Goal: Task Accomplishment & Management: Complete application form

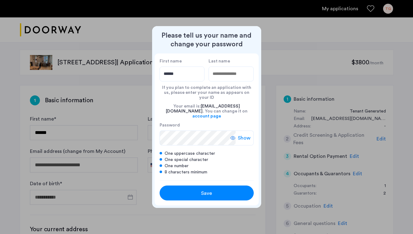
type input "******"
type input "*****"
click at [245, 135] on span "Show" at bounding box center [244, 138] width 13 height 7
click at [216, 190] on div "Save" at bounding box center [207, 193] width 60 height 7
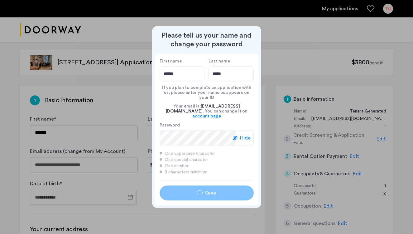
type input "******"
type input "*****"
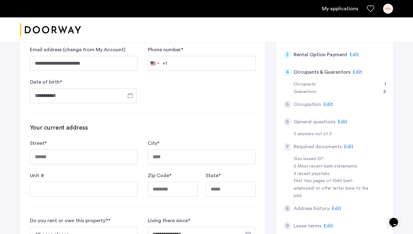
scroll to position [103, 0]
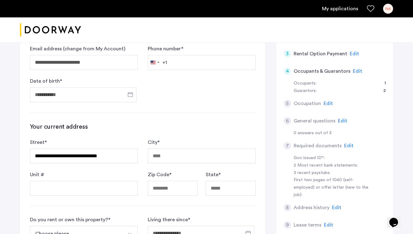
type input "**********"
type input "*****"
type input "**"
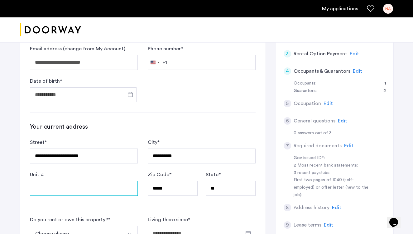
click at [84, 189] on input "Unit #" at bounding box center [84, 188] width 108 height 15
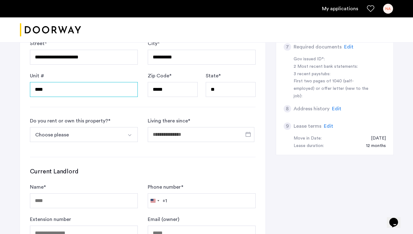
scroll to position [224, 0]
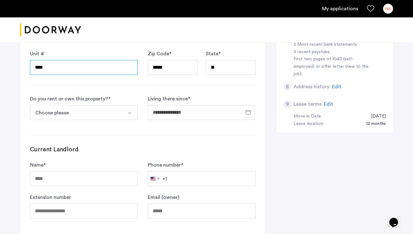
type input "****"
click at [51, 111] on button "Choose please" at bounding box center [76, 112] width 93 height 15
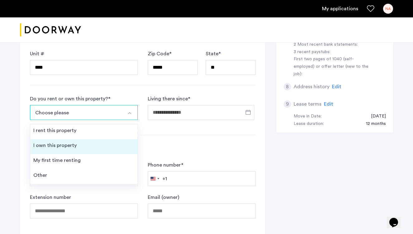
click at [51, 143] on div "I own this property" at bounding box center [54, 145] width 43 height 7
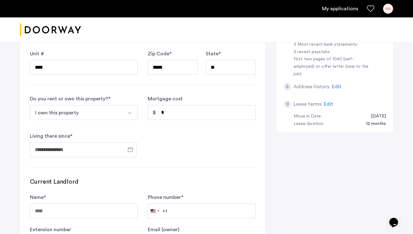
click at [73, 111] on button "I own this property" at bounding box center [76, 112] width 93 height 15
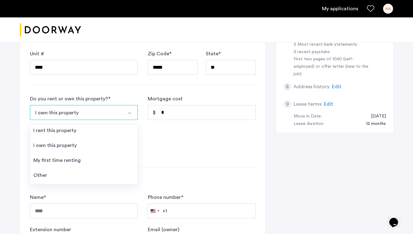
click at [73, 111] on button "I own this property" at bounding box center [76, 112] width 93 height 15
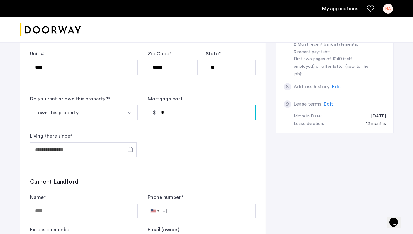
click at [170, 112] on input "*" at bounding box center [202, 112] width 108 height 15
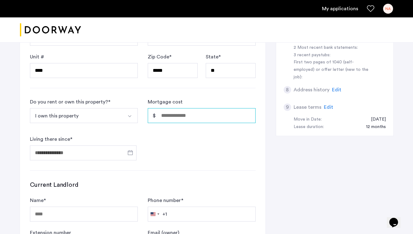
scroll to position [218, 0]
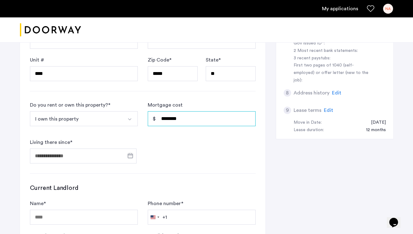
type input "********"
click at [130, 153] on span "Open calendar" at bounding box center [130, 156] width 15 height 15
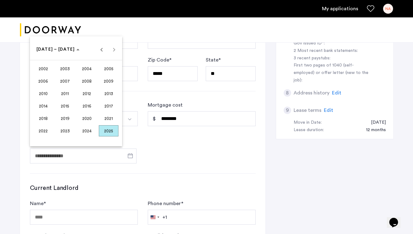
click at [154, 136] on div at bounding box center [206, 117] width 413 height 234
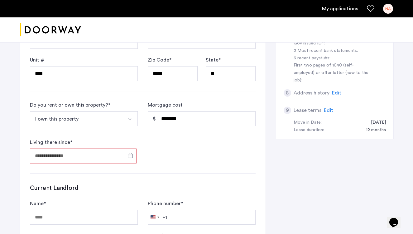
click at [54, 154] on input "Living there since *" at bounding box center [83, 156] width 106 height 15
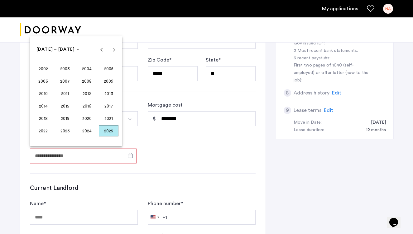
click at [112, 129] on span "2025" at bounding box center [109, 130] width 20 height 11
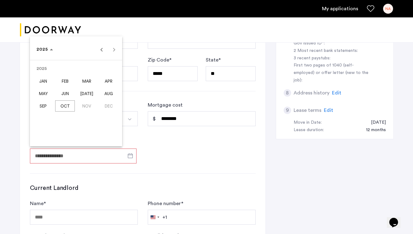
click at [163, 139] on div at bounding box center [206, 117] width 413 height 234
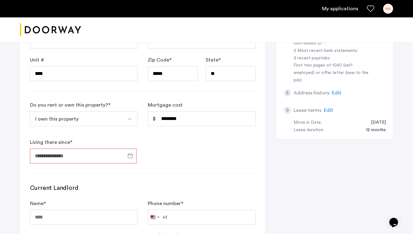
click at [108, 158] on input "Living there since *" at bounding box center [83, 156] width 106 height 15
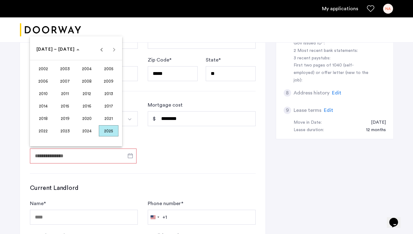
click at [45, 131] on span "2022" at bounding box center [43, 130] width 20 height 11
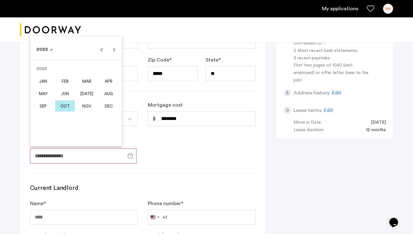
click at [108, 89] on span "AUG" at bounding box center [109, 93] width 20 height 11
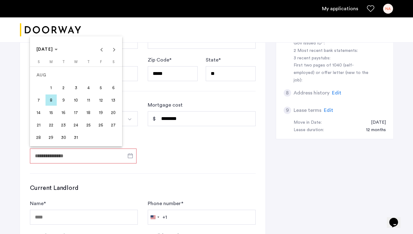
click at [53, 92] on span "1" at bounding box center [50, 87] width 11 height 11
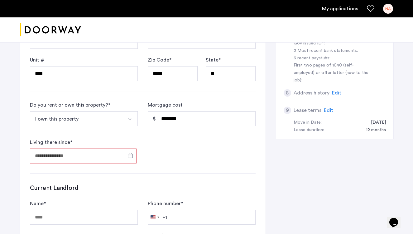
type input "**********"
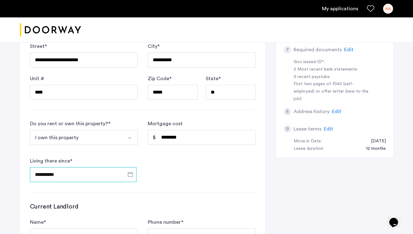
scroll to position [200, 0]
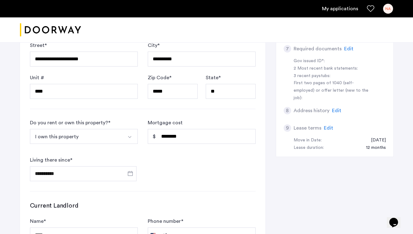
click at [84, 141] on button "I own this property" at bounding box center [76, 136] width 93 height 15
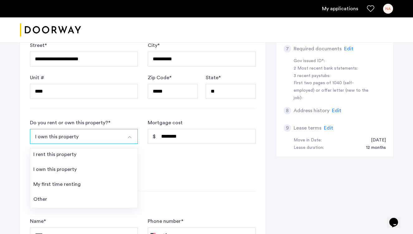
click at [84, 141] on button "I own this property" at bounding box center [76, 136] width 93 height 15
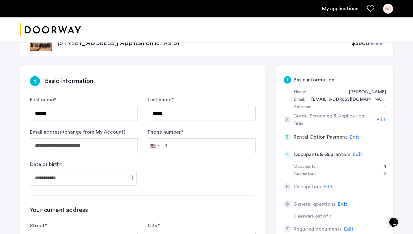
scroll to position [21, 0]
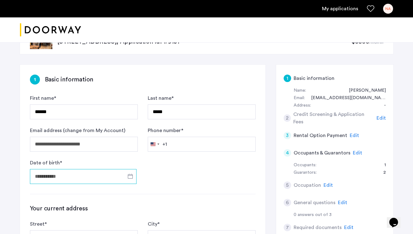
click at [103, 176] on input "Date of birth *" at bounding box center [83, 176] width 106 height 15
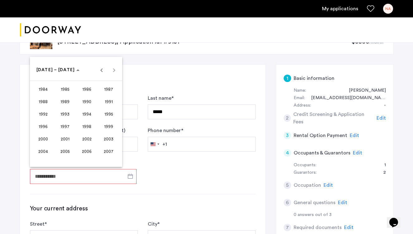
click at [174, 179] on div at bounding box center [206, 117] width 413 height 234
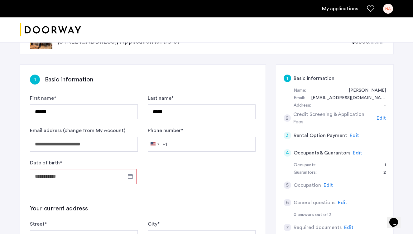
click at [65, 177] on input "Date of birth *" at bounding box center [83, 176] width 106 height 15
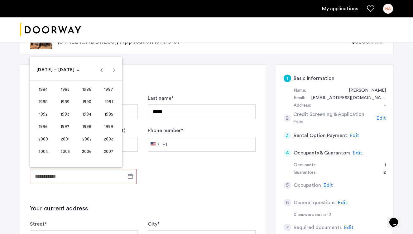
click at [65, 177] on div at bounding box center [206, 117] width 413 height 234
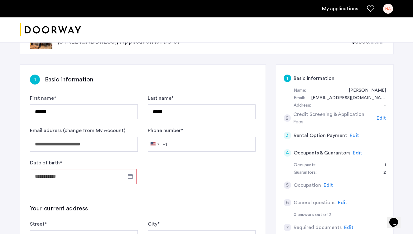
click at [65, 176] on input "Date of birth *" at bounding box center [83, 176] width 106 height 15
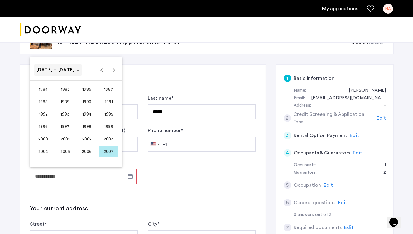
click at [68, 73] on span "[DATE] – [DATE]" at bounding box center [57, 70] width 43 height 5
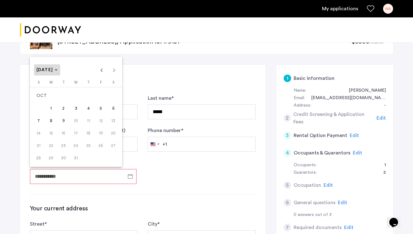
click at [60, 71] on span "Choose month and year" at bounding box center [47, 70] width 26 height 15
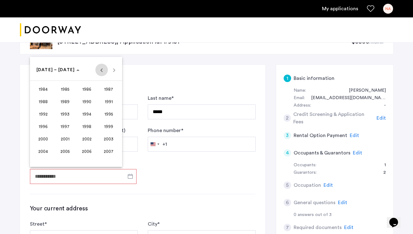
click at [105, 69] on span "Previous 24 years" at bounding box center [101, 70] width 12 height 12
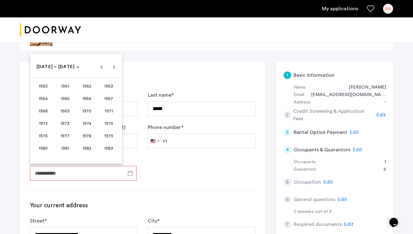
click at [63, 86] on span "1961" at bounding box center [65, 86] width 20 height 11
click at [92, 99] on span "MAR" at bounding box center [87, 98] width 20 height 11
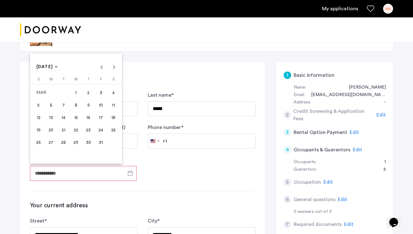
click at [101, 128] on span "24" at bounding box center [100, 130] width 11 height 11
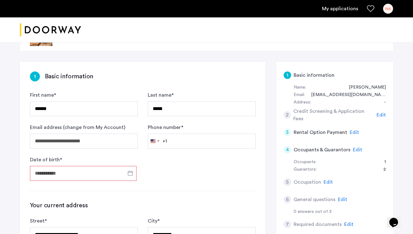
type input "**********"
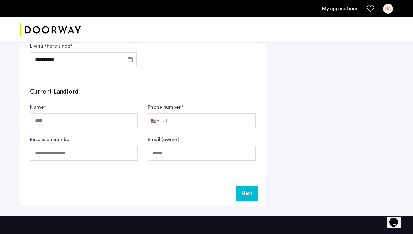
scroll to position [315, 0]
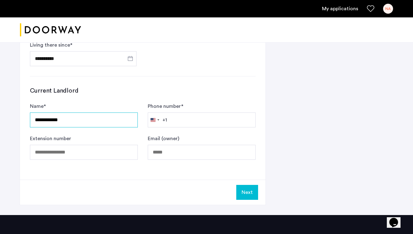
type input "**********"
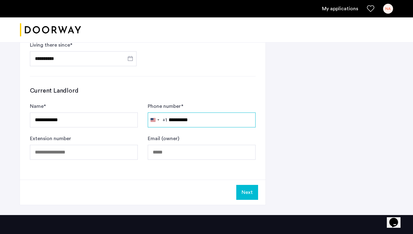
type input "**********"
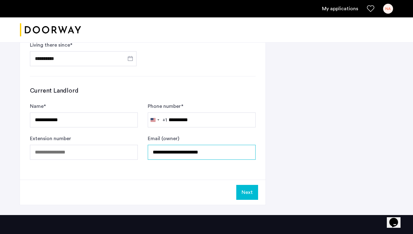
type input "**********"
click at [259, 196] on div "Next" at bounding box center [142, 192] width 245 height 25
click at [253, 195] on button "Next" at bounding box center [247, 192] width 22 height 15
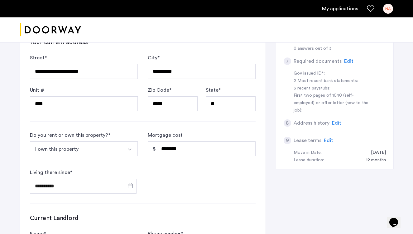
scroll to position [328, 0]
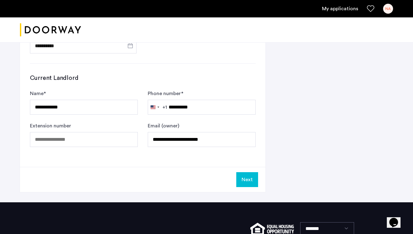
type input "**********"
click at [243, 183] on button "Next" at bounding box center [247, 179] width 22 height 15
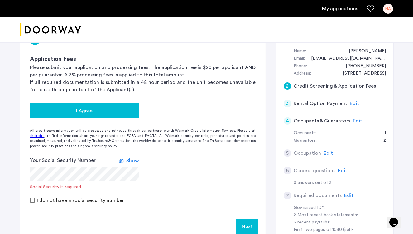
scroll to position [61, 0]
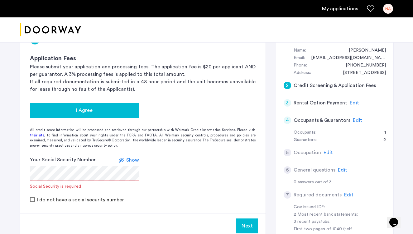
click at [91, 115] on button "I Agree" at bounding box center [84, 110] width 109 height 15
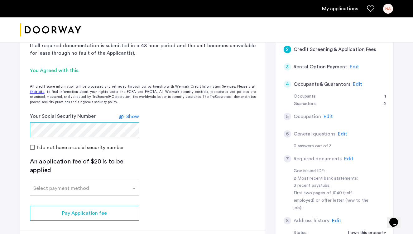
scroll to position [102, 0]
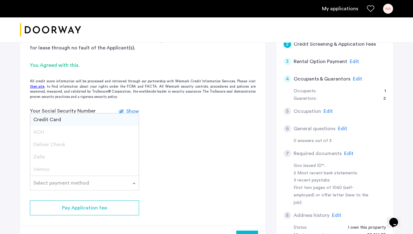
click at [92, 184] on div at bounding box center [84, 181] width 108 height 7
click at [200, 180] on app-credit-screening "2 Credit Screening & Application Fees Application Fees Please submit your appli…" at bounding box center [142, 117] width 245 height 268
click at [106, 186] on div "Select payment method" at bounding box center [80, 183] width 101 height 7
click at [64, 134] on div "ACH" at bounding box center [84, 132] width 108 height 12
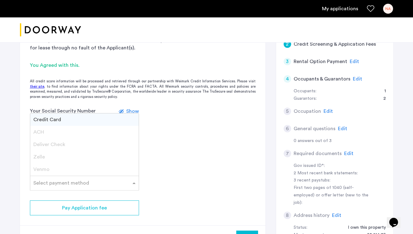
click at [60, 152] on div "Zelle" at bounding box center [84, 157] width 108 height 12
click at [71, 121] on div "Credit Card" at bounding box center [84, 120] width 108 height 12
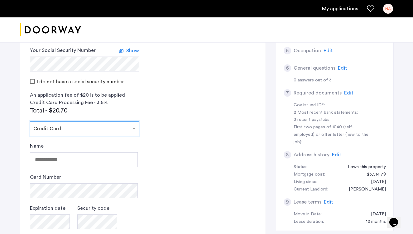
scroll to position [166, 0]
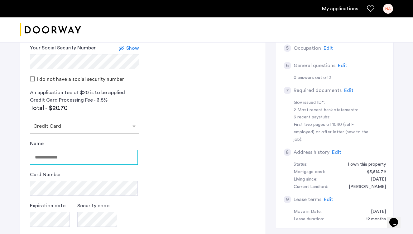
click at [68, 155] on input "Name" at bounding box center [84, 157] width 108 height 15
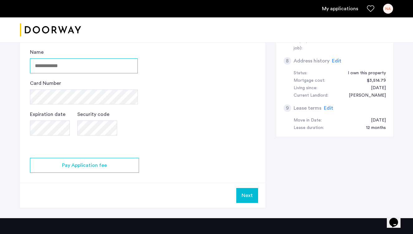
scroll to position [262, 0]
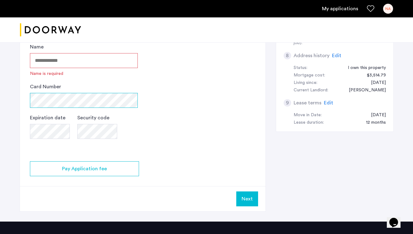
click at [43, 89] on div "Card Number" at bounding box center [84, 95] width 108 height 25
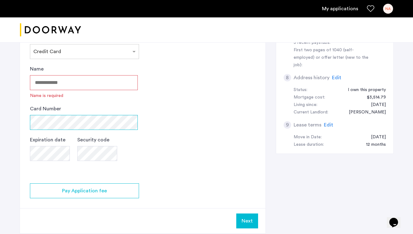
scroll to position [259, 0]
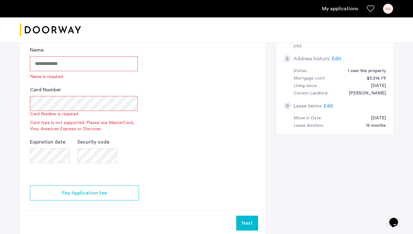
click at [88, 65] on input "Name" at bounding box center [84, 63] width 108 height 15
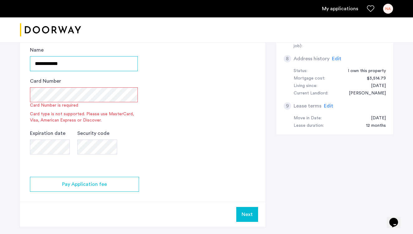
type input "**********"
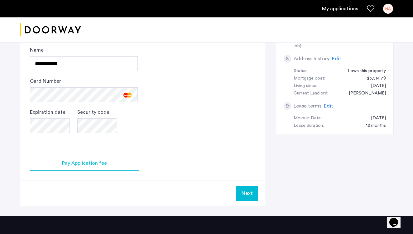
click at [247, 193] on button "Next" at bounding box center [247, 193] width 22 height 15
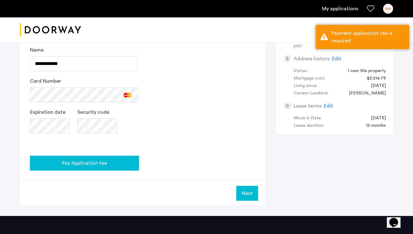
click at [86, 166] on span "Pay Application fee" at bounding box center [84, 163] width 45 height 7
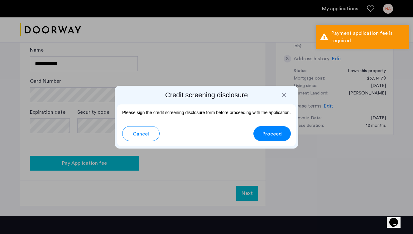
scroll to position [0, 0]
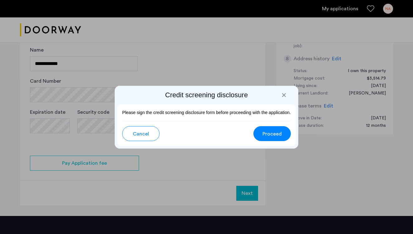
click at [264, 135] on span "Proceed" at bounding box center [271, 133] width 19 height 7
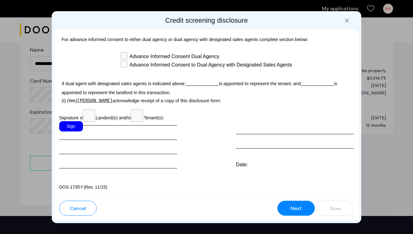
click at [67, 129] on div "Sign" at bounding box center [71, 126] width 24 height 10
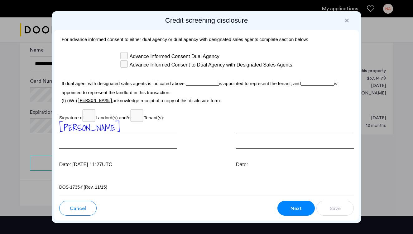
click at [299, 213] on button "Next" at bounding box center [295, 208] width 37 height 15
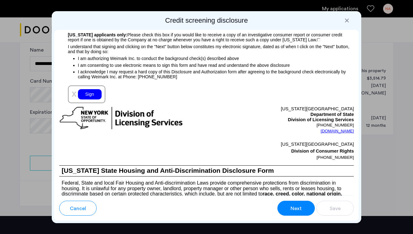
scroll to position [524, 0]
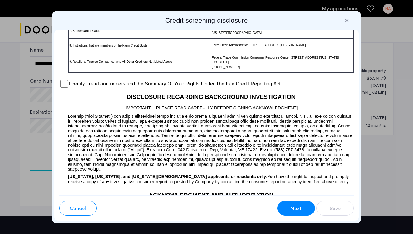
click at [64, 89] on div "I certify I read and understand the Summary Of Your Rights Under The Fair Credi…" at bounding box center [206, 83] width 295 height 9
click at [64, 79] on p at bounding box center [206, 76] width 295 height 7
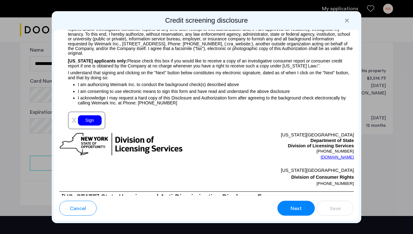
scroll to position [747, 0]
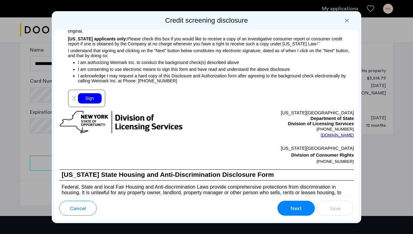
click at [93, 104] on div "Sign" at bounding box center [90, 98] width 24 height 10
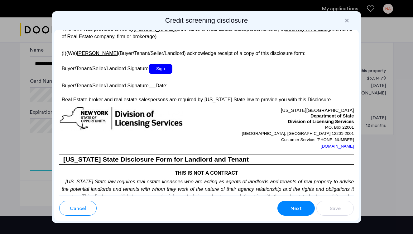
scroll to position [1239, 0]
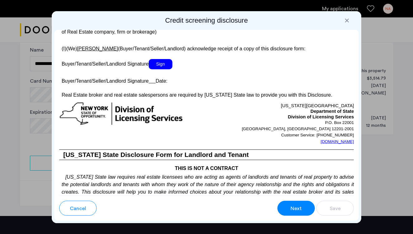
click at [163, 69] on span "Sign" at bounding box center [161, 64] width 24 height 10
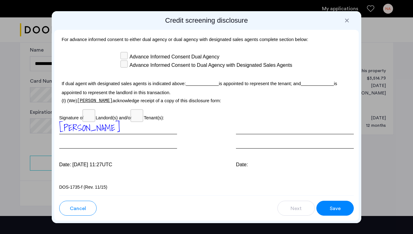
scroll to position [1951, 0]
click at [341, 207] on div "Save" at bounding box center [335, 208] width 12 height 7
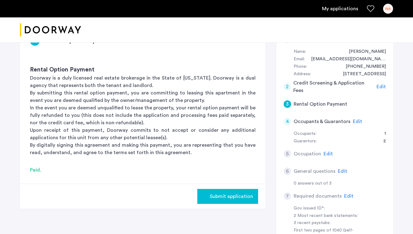
scroll to position [85, 0]
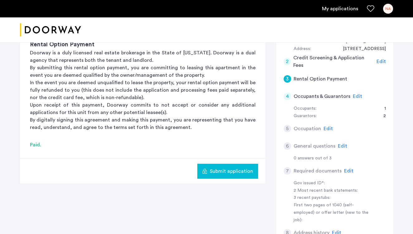
click at [237, 172] on span "Submit application" at bounding box center [231, 171] width 43 height 7
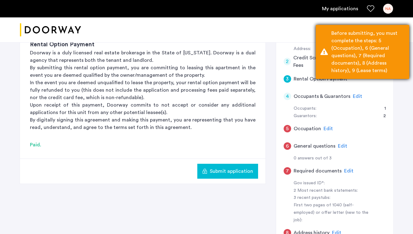
click at [363, 55] on div "Before submitting, you must complete the steps: 5 (Occupation), 6 (General ques…" at bounding box center [367, 52] width 73 height 45
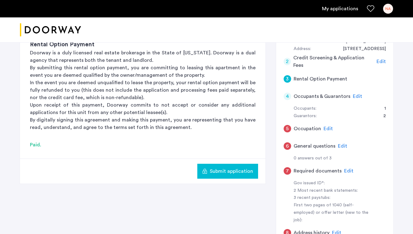
click at [328, 129] on span "Edit" at bounding box center [327, 128] width 9 height 5
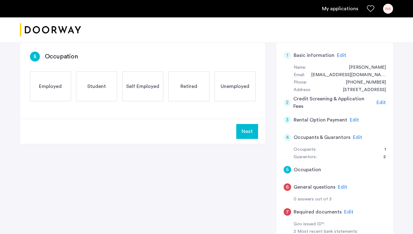
scroll to position [43, 0]
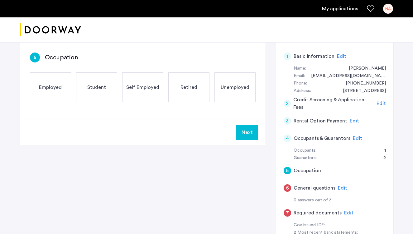
click at [66, 87] on div "Employed" at bounding box center [50, 88] width 41 height 30
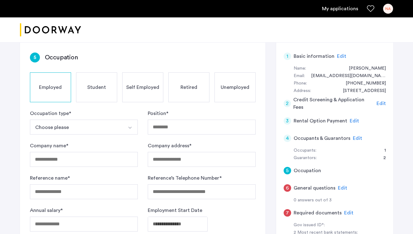
click at [87, 127] on button "Choose please" at bounding box center [76, 127] width 93 height 15
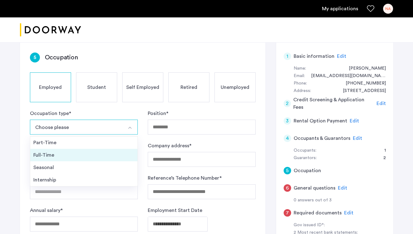
click at [74, 157] on div "Full-Time" at bounding box center [83, 155] width 101 height 7
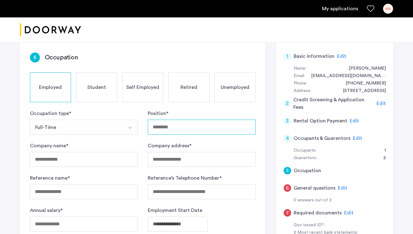
click at [181, 127] on input "Position *" at bounding box center [202, 127] width 108 height 15
type input "***"
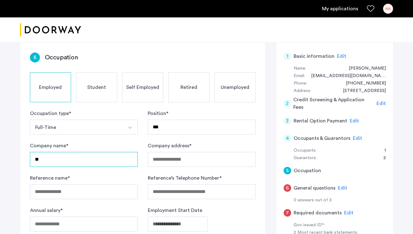
type input "*"
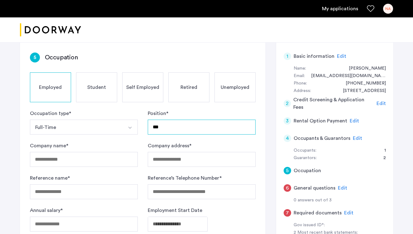
click at [206, 122] on input "***" at bounding box center [202, 127] width 108 height 15
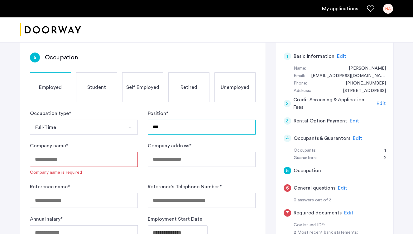
click at [198, 126] on input "***" at bounding box center [202, 127] width 108 height 15
type input "*"
type input "*********"
type input "*"
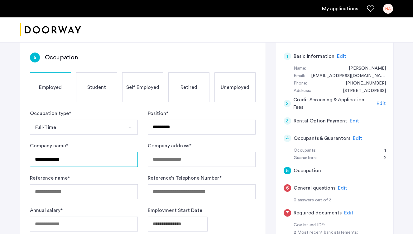
type input "**********"
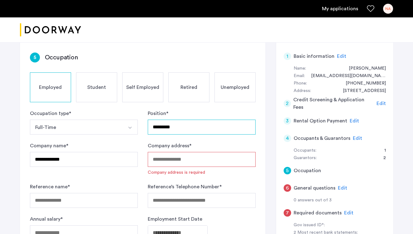
drag, startPoint x: 184, startPoint y: 129, endPoint x: 175, endPoint y: 129, distance: 9.0
click at [175, 129] on input "*********" at bounding box center [202, 127] width 108 height 15
click at [175, 157] on input "Company address *" at bounding box center [202, 159] width 108 height 15
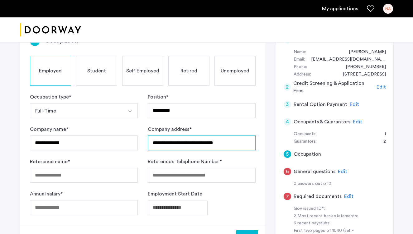
type input "**********"
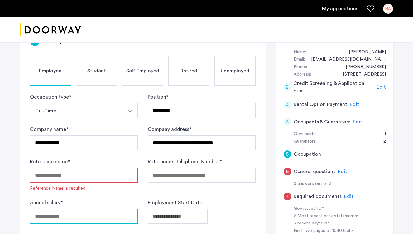
click at [45, 210] on input "Annual salary *" at bounding box center [84, 216] width 108 height 15
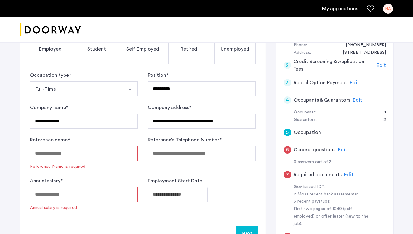
scroll to position [82, 0]
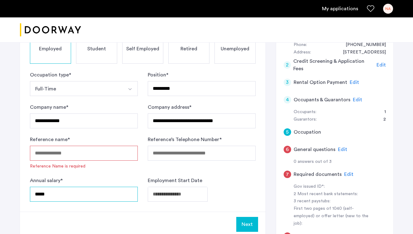
type input "*****"
click at [81, 222] on div "Next" at bounding box center [142, 224] width 245 height 25
click at [54, 153] on input "Reference name *" at bounding box center [84, 153] width 108 height 15
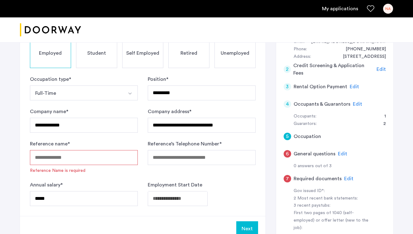
scroll to position [77, 0]
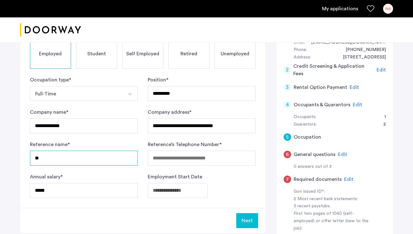
type input "*"
type input "**********"
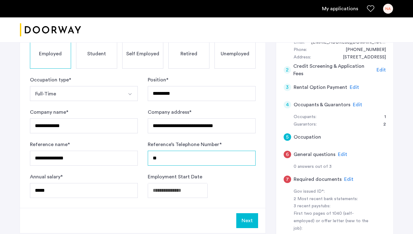
type input "*"
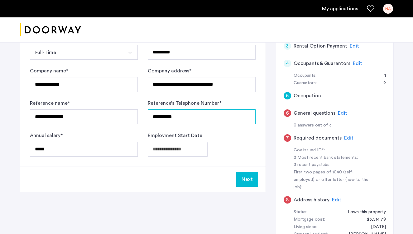
scroll to position [124, 0]
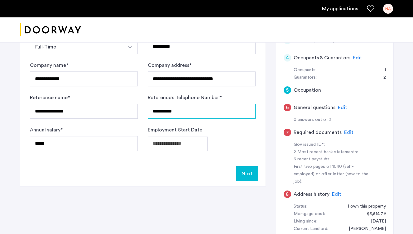
type input "**********"
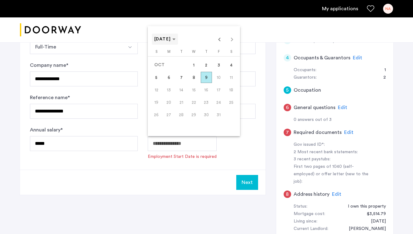
click at [171, 40] on span "[DATE]" at bounding box center [162, 39] width 17 height 4
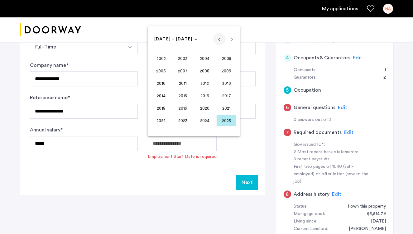
click at [222, 39] on span "Previous 24 years" at bounding box center [219, 39] width 12 height 12
click at [206, 108] on span "1996" at bounding box center [205, 108] width 20 height 11
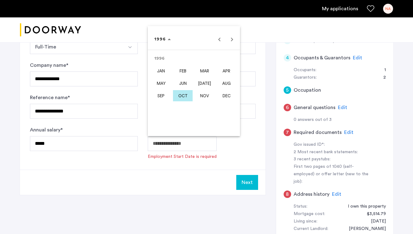
click at [164, 83] on span "MAY" at bounding box center [161, 83] width 20 height 11
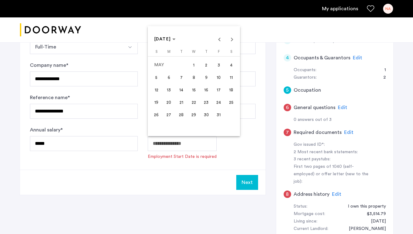
click at [174, 80] on span "6" at bounding box center [168, 77] width 11 height 11
type input "**********"
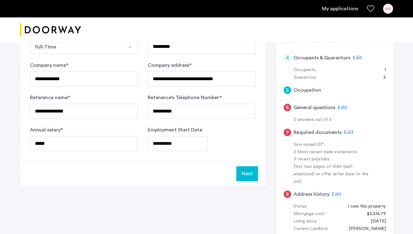
click at [248, 175] on button "Next" at bounding box center [247, 174] width 22 height 15
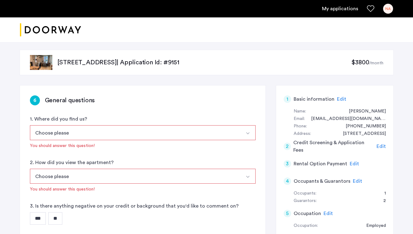
click at [173, 134] on button "Choose please" at bounding box center [135, 132] width 211 height 15
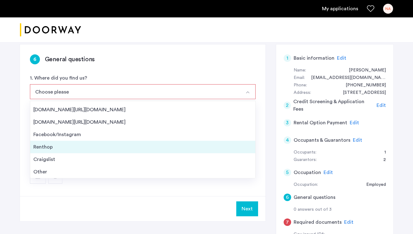
scroll to position [45, 0]
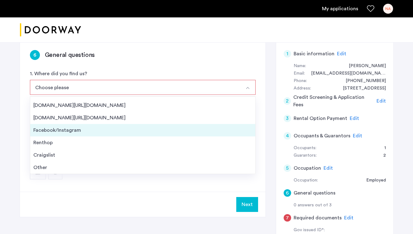
click at [155, 127] on div "Facebook/Instagram" at bounding box center [142, 130] width 219 height 7
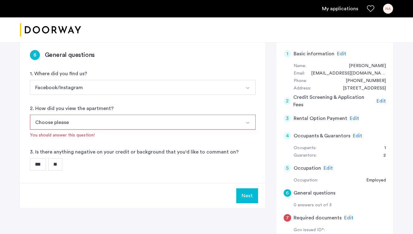
click at [141, 123] on button "Choose please" at bounding box center [135, 122] width 211 height 15
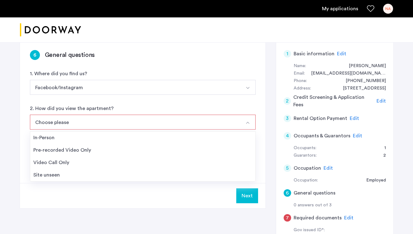
click at [131, 88] on button "Facebook/Instagram" at bounding box center [135, 87] width 211 height 15
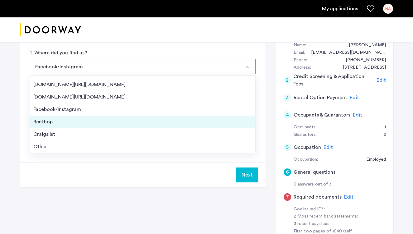
scroll to position [68, 0]
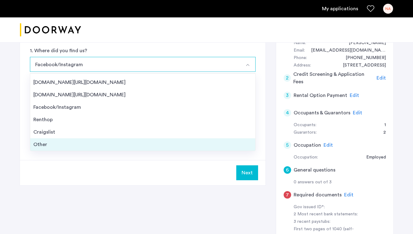
click at [99, 146] on div "Other" at bounding box center [142, 144] width 219 height 7
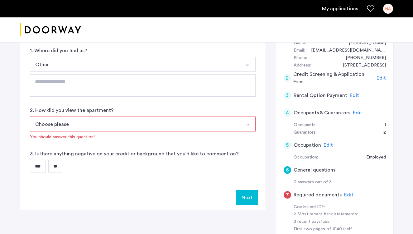
click at [84, 59] on button "Other" at bounding box center [135, 64] width 211 height 15
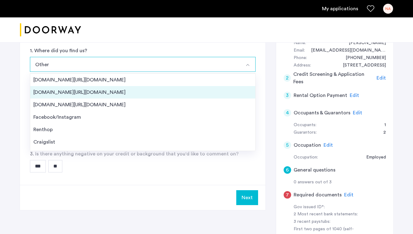
scroll to position [0, 0]
click at [79, 92] on div "[DOMAIN_NAME][URL][DOMAIN_NAME]" at bounding box center [142, 92] width 219 height 7
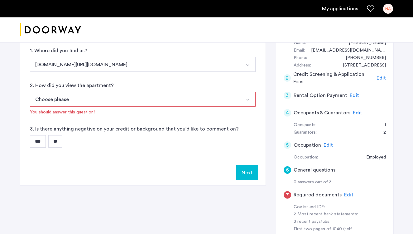
click at [77, 99] on button "Choose please" at bounding box center [135, 99] width 211 height 15
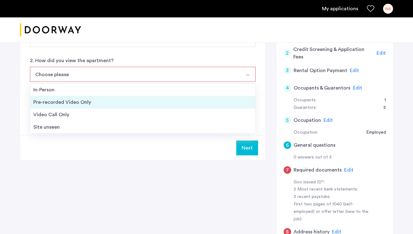
scroll to position [93, 0]
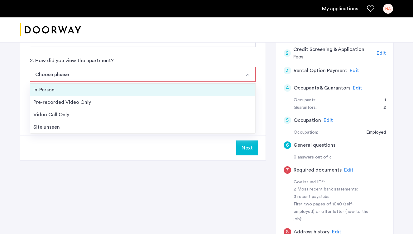
click at [75, 94] on li "In-Person" at bounding box center [142, 90] width 225 height 12
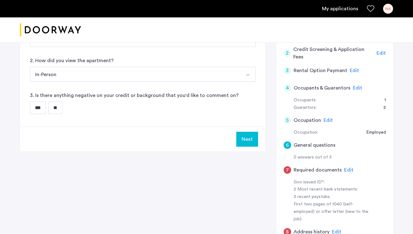
click at [62, 108] on input "**" at bounding box center [55, 108] width 14 height 12
click at [253, 144] on button "Next" at bounding box center [247, 139] width 22 height 15
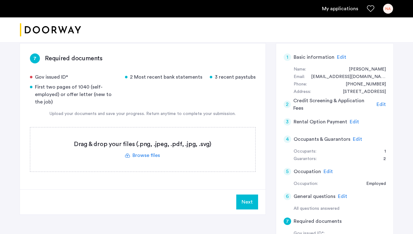
scroll to position [43, 0]
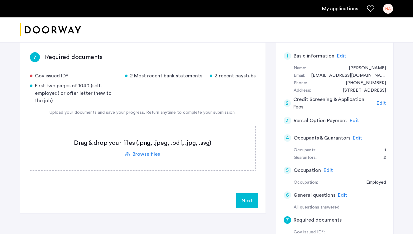
click at [153, 151] on label at bounding box center [142, 148] width 225 height 44
click at [0, 0] on input "file" at bounding box center [0, 0] width 0 height 0
click at [143, 156] on label at bounding box center [142, 148] width 225 height 44
click at [0, 0] on input "file" at bounding box center [0, 0] width 0 height 0
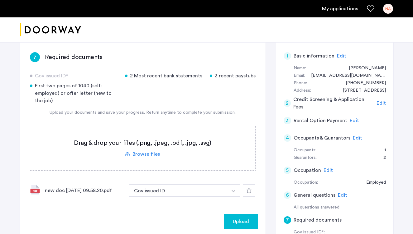
click at [155, 157] on label at bounding box center [142, 148] width 225 height 44
click at [0, 0] on input "file" at bounding box center [0, 0] width 0 height 0
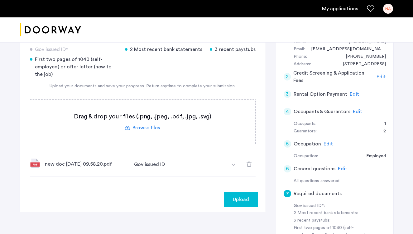
scroll to position [76, 0]
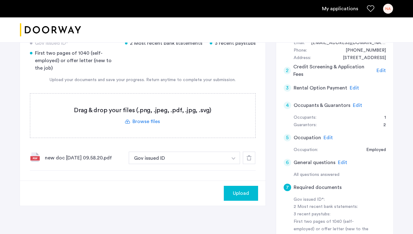
click at [149, 122] on label at bounding box center [142, 116] width 225 height 44
click at [0, 0] on input "file" at bounding box center [0, 0] width 0 height 0
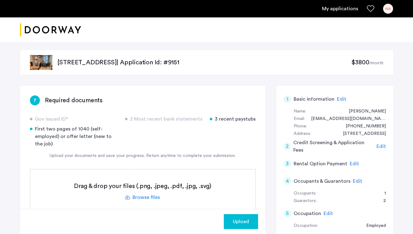
scroll to position [0, 0]
click at [138, 197] on label at bounding box center [142, 192] width 225 height 44
click at [0, 0] on input "file" at bounding box center [0, 0] width 0 height 0
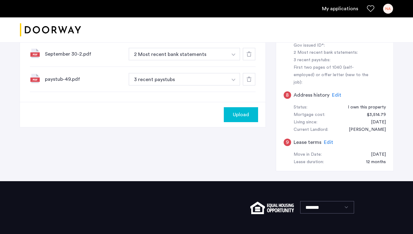
scroll to position [178, 0]
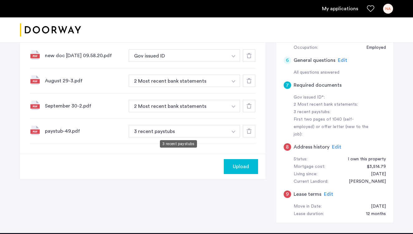
click at [188, 135] on button "3 recent paystubs" at bounding box center [178, 131] width 99 height 12
click at [215, 133] on button "3 recent paystubs" at bounding box center [178, 131] width 99 height 12
click at [233, 131] on button "button" at bounding box center [233, 131] width 13 height 12
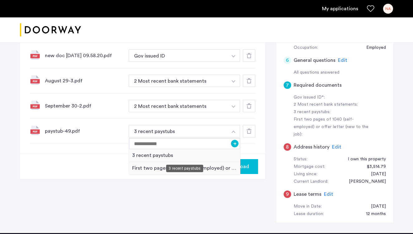
click at [183, 156] on div "3 recent paystubs" at bounding box center [184, 155] width 111 height 13
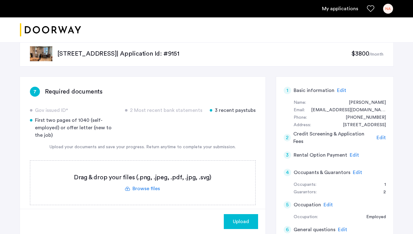
scroll to position [10, 0]
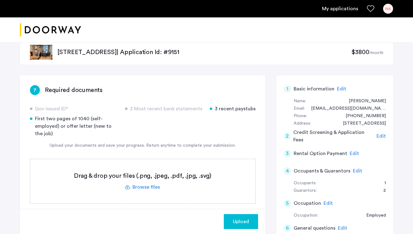
click at [150, 187] on label at bounding box center [142, 181] width 225 height 44
click at [0, 0] on input "file" at bounding box center [0, 0] width 0 height 0
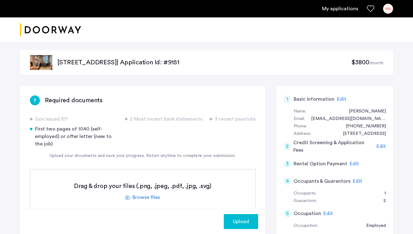
scroll to position [0, 0]
click at [146, 200] on label at bounding box center [142, 192] width 225 height 44
click at [0, 0] on input "file" at bounding box center [0, 0] width 0 height 0
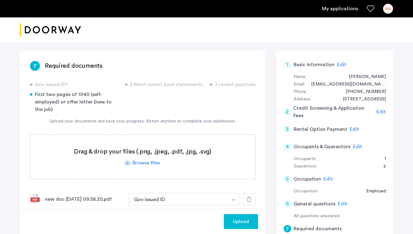
scroll to position [68, 0]
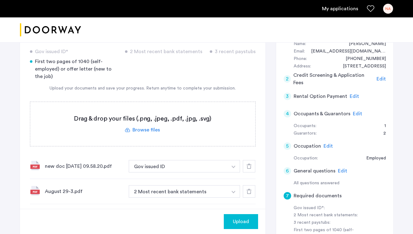
click at [142, 139] on label at bounding box center [142, 124] width 225 height 44
click at [0, 0] on input "file" at bounding box center [0, 0] width 0 height 0
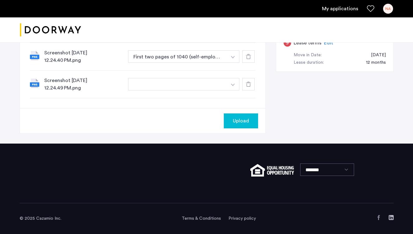
scroll to position [330, 0]
click at [180, 57] on button "First two pages of 1040 (self-employed) or offer letter (new to the job)" at bounding box center [177, 56] width 99 height 12
click at [230, 85] on button "button" at bounding box center [232, 84] width 13 height 12
click at [205, 92] on input at bounding box center [183, 97] width 111 height 11
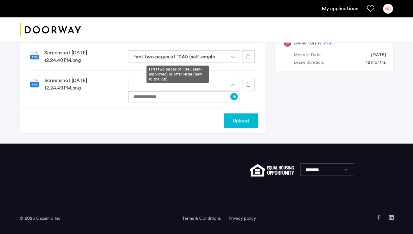
click at [212, 56] on button "First two pages of 1040 (self-employed) or offer letter (new to the job)" at bounding box center [177, 56] width 99 height 12
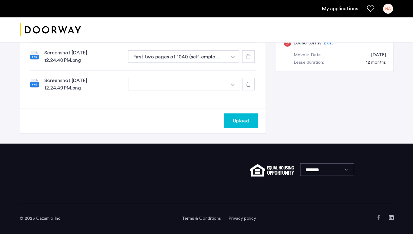
click at [230, 55] on button "button" at bounding box center [232, 56] width 13 height 12
click at [229, 57] on button "button" at bounding box center [232, 56] width 13 height 12
click at [198, 92] on div "Screenshot [DATE] 12.24.49 PM.png +" at bounding box center [142, 85] width 225 height 28
click at [198, 87] on button "button" at bounding box center [177, 84] width 99 height 12
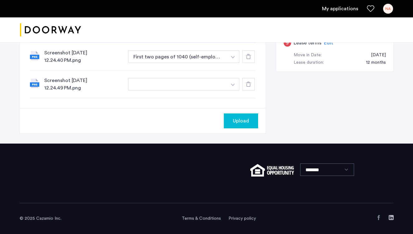
click at [235, 83] on button "button" at bounding box center [232, 84] width 13 height 12
click at [177, 96] on input at bounding box center [183, 97] width 111 height 11
type input "**********"
click at [172, 108] on div "Upload" at bounding box center [142, 120] width 245 height 25
click at [191, 82] on button "button" at bounding box center [177, 84] width 99 height 12
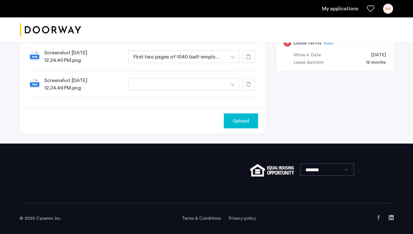
click at [186, 87] on button "button" at bounding box center [177, 84] width 99 height 12
click at [232, 86] on img "button" at bounding box center [233, 85] width 4 height 2
click at [189, 97] on input "**********" at bounding box center [183, 97] width 111 height 11
click at [234, 98] on button "+" at bounding box center [233, 96] width 7 height 7
click at [245, 123] on span "Upload" at bounding box center [241, 120] width 16 height 7
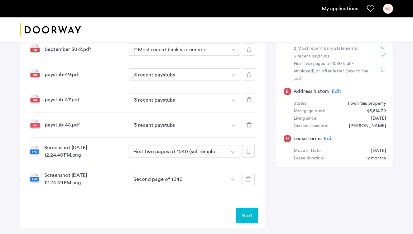
scroll to position [228, 0]
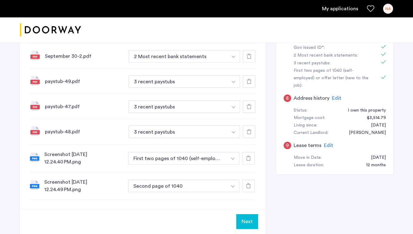
click at [334, 96] on span "Edit" at bounding box center [336, 98] width 9 height 5
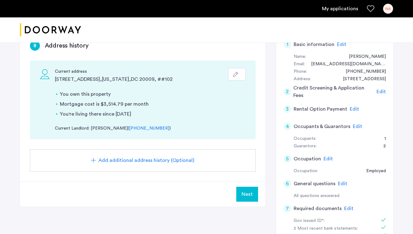
scroll to position [59, 0]
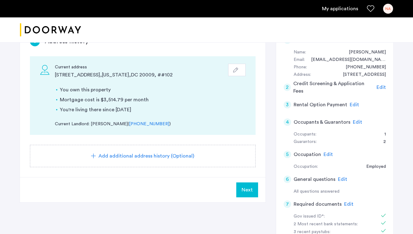
click at [252, 191] on span "Next" at bounding box center [246, 189] width 11 height 7
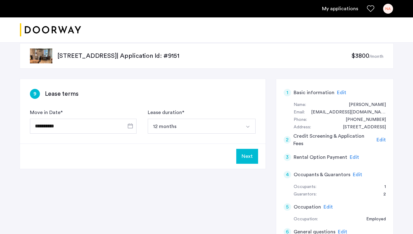
scroll to position [7, 0]
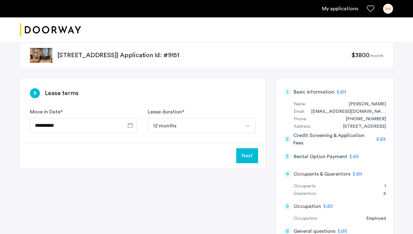
click at [215, 123] on button "12 months" at bounding box center [194, 125] width 93 height 15
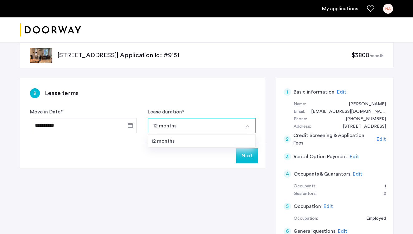
click at [215, 123] on button "12 months" at bounding box center [194, 125] width 93 height 15
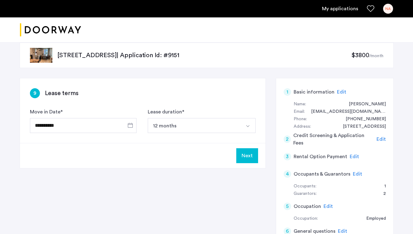
click at [215, 123] on button "12 months" at bounding box center [194, 125] width 93 height 15
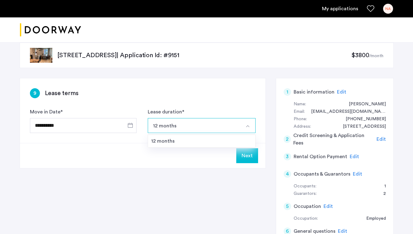
scroll to position [8, 0]
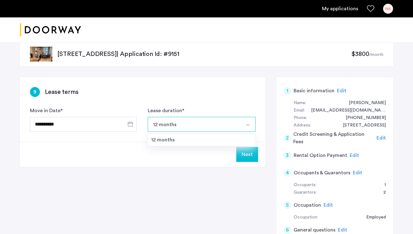
click at [249, 155] on button "Next" at bounding box center [247, 154] width 22 height 15
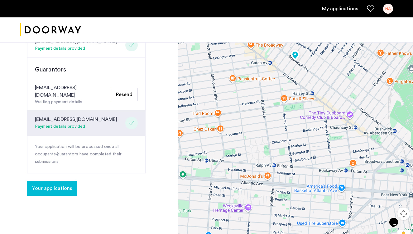
scroll to position [165, 0]
